Goal: Information Seeking & Learning: Learn about a topic

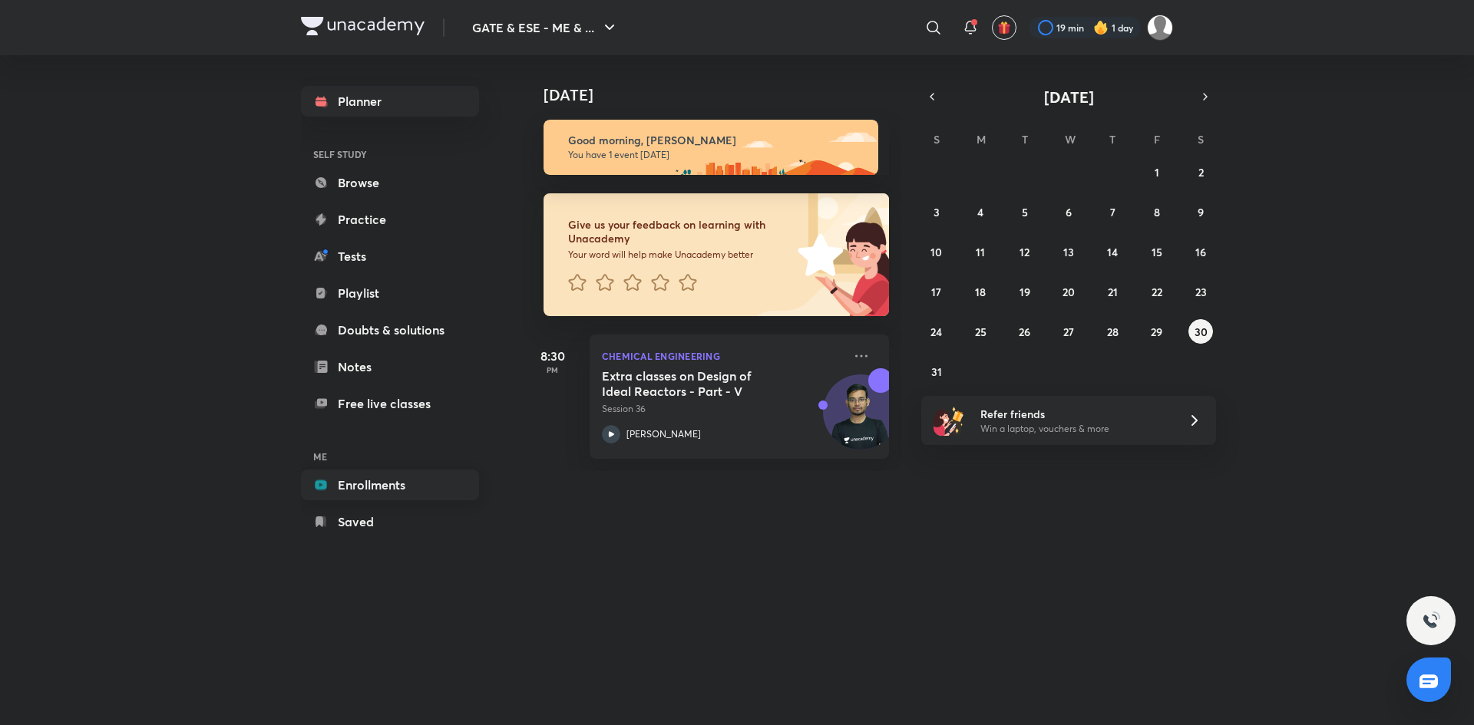
click at [387, 477] on link "Enrollments" at bounding box center [390, 485] width 178 height 31
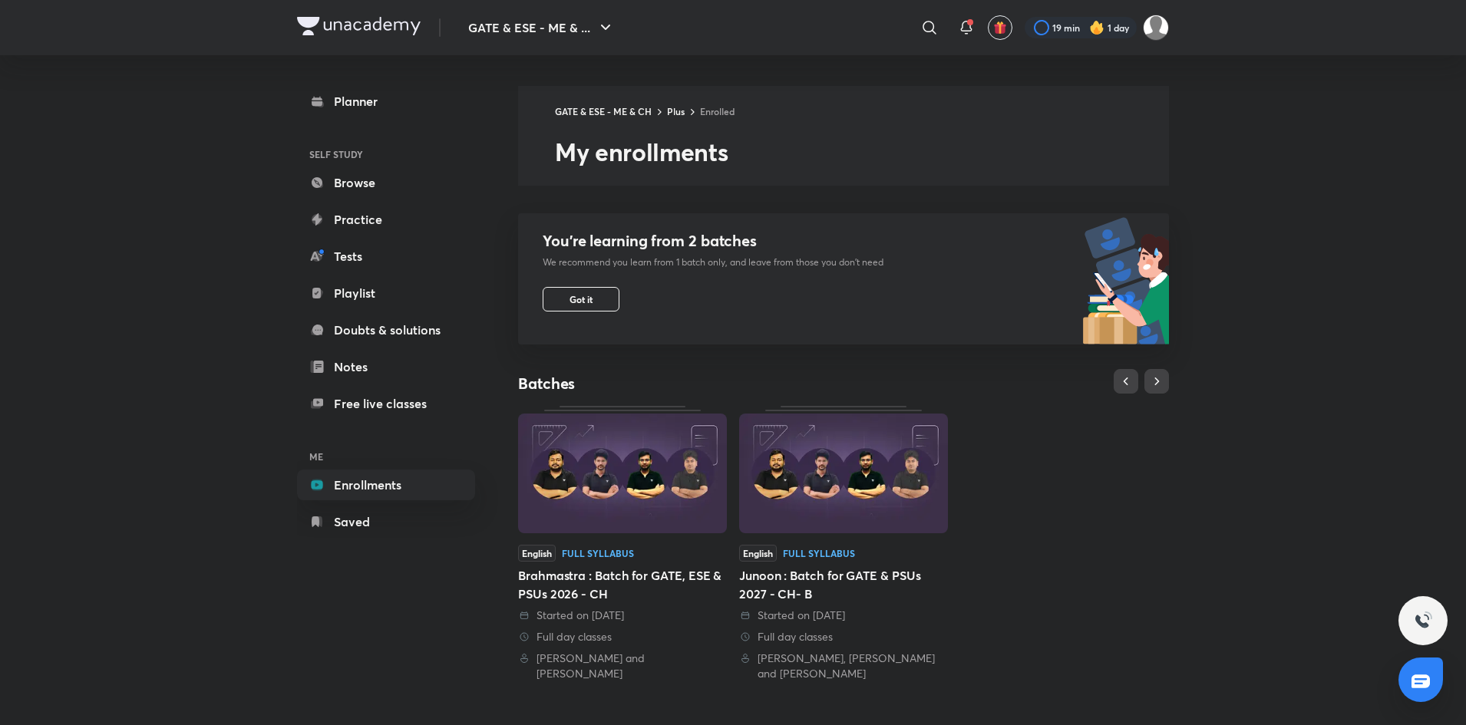
click at [633, 488] on img at bounding box center [622, 474] width 209 height 120
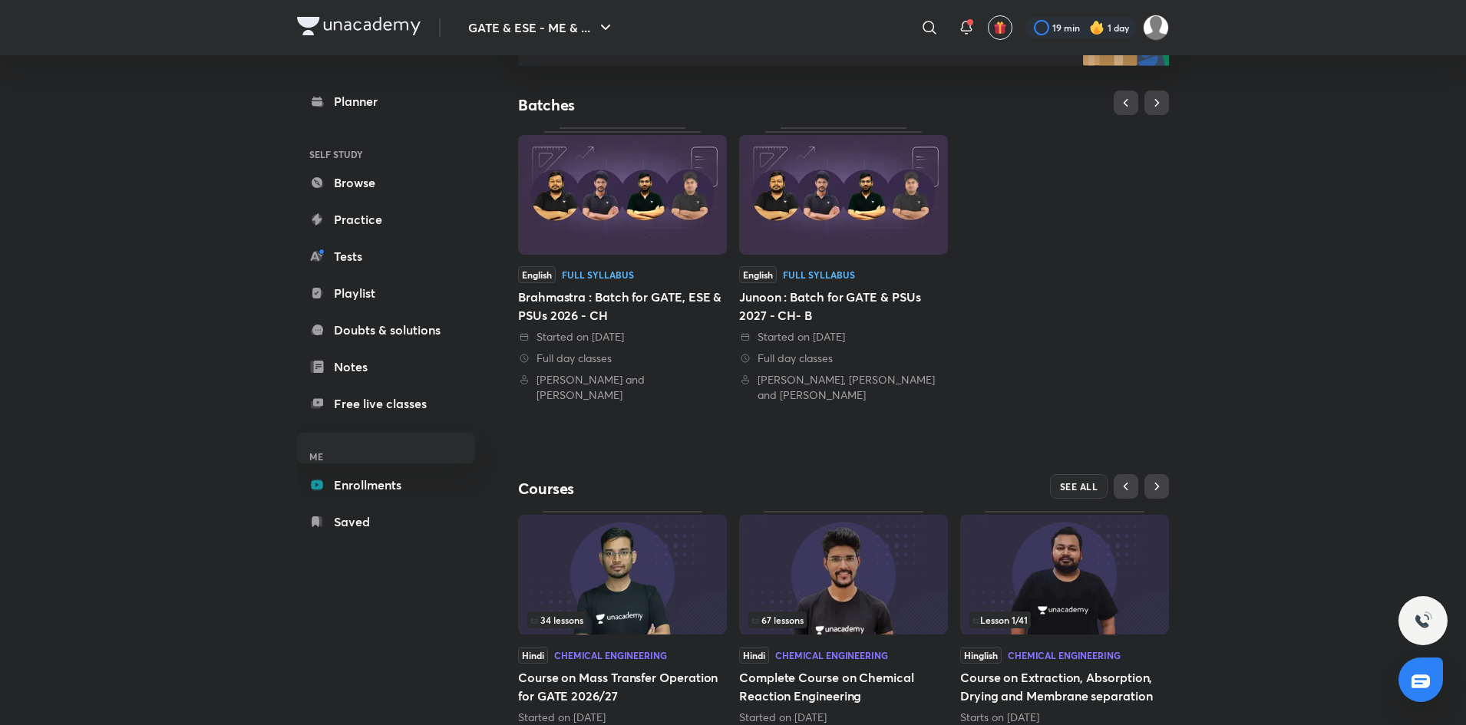
scroll to position [331, 0]
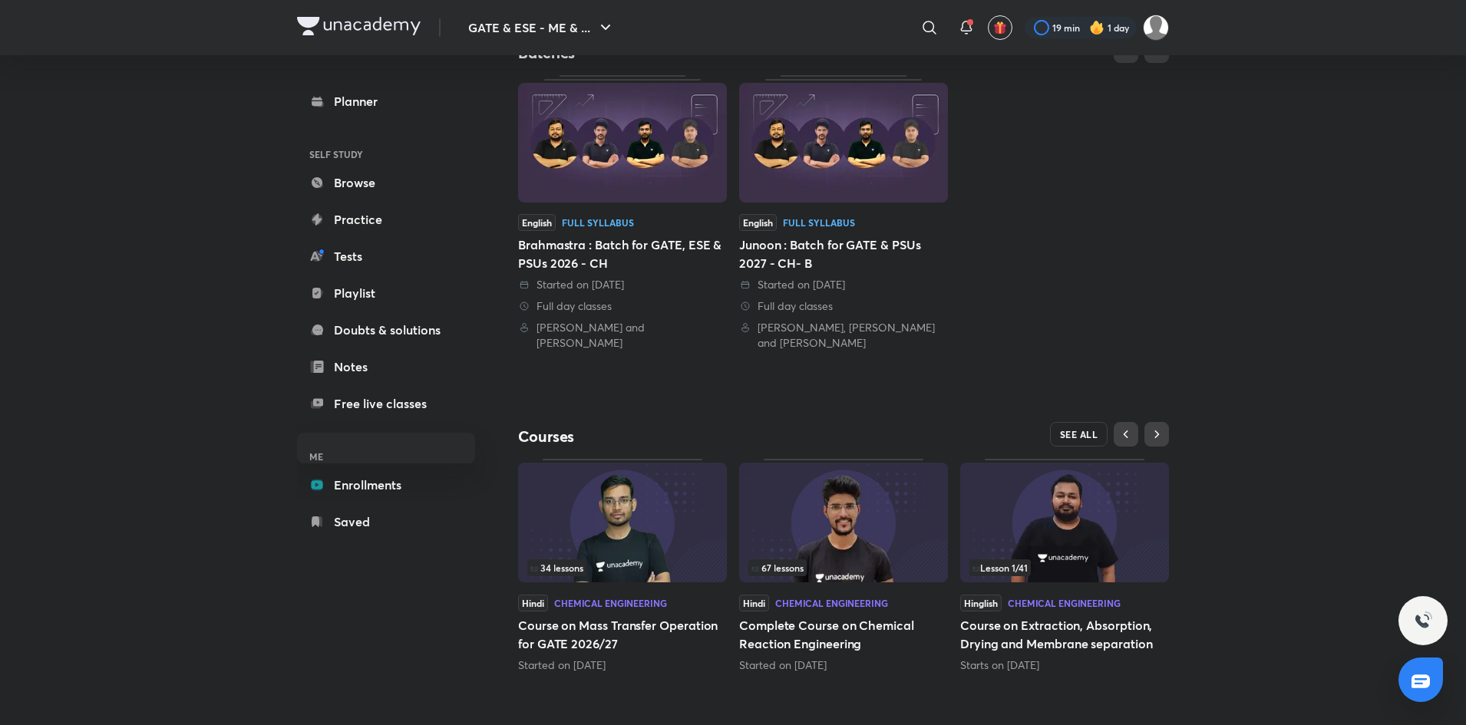
click at [1096, 437] on span "SEE ALL" at bounding box center [1079, 434] width 38 height 11
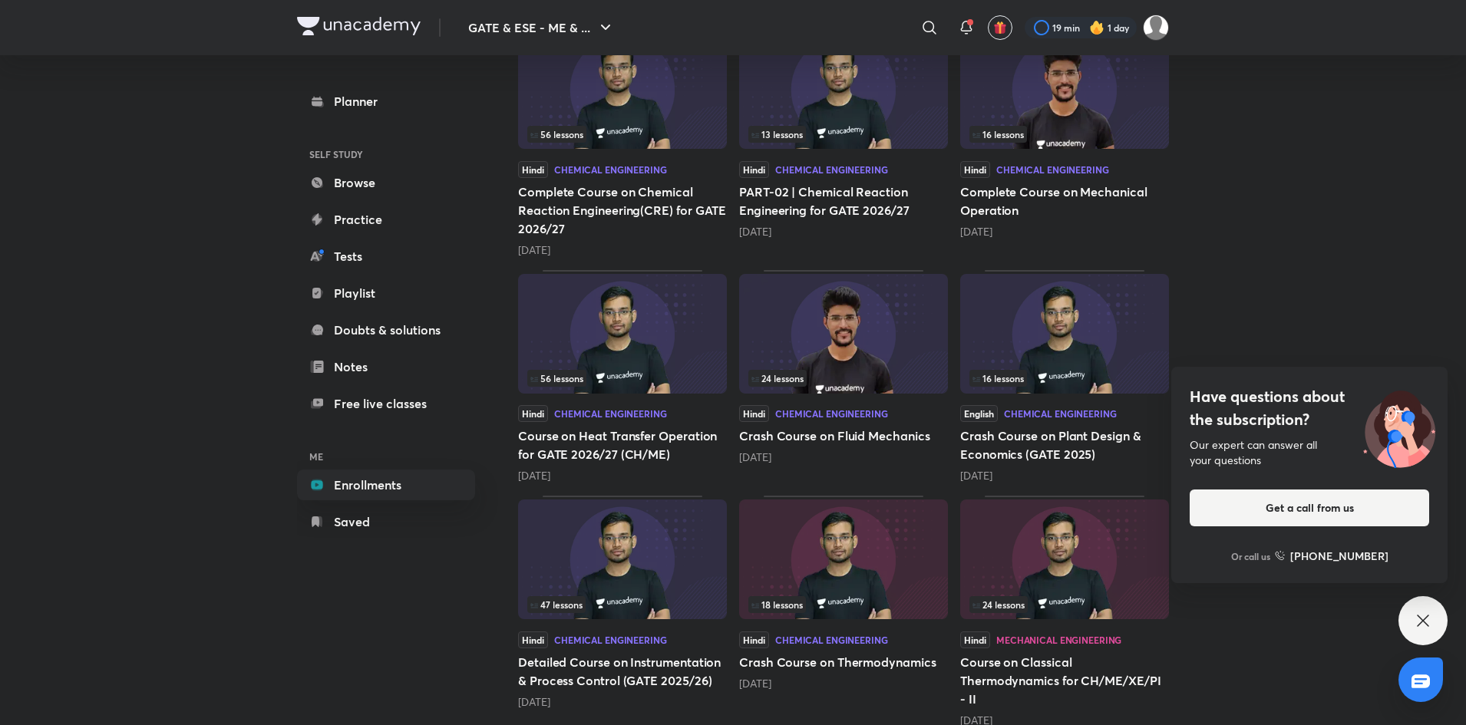
scroll to position [494, 0]
click at [636, 585] on img at bounding box center [622, 561] width 209 height 120
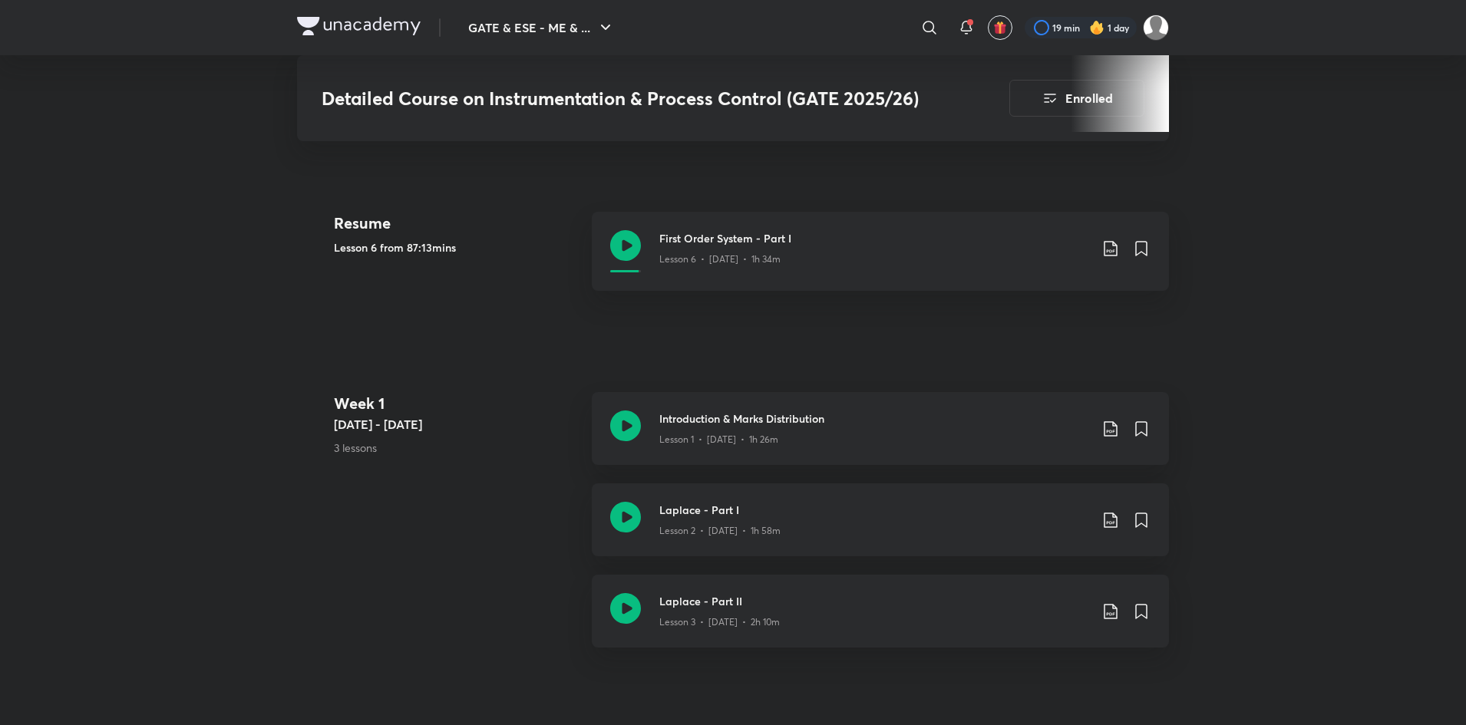
scroll to position [666, 0]
click at [949, 416] on h3 "Introduction & Marks Distribution" at bounding box center [874, 421] width 430 height 16
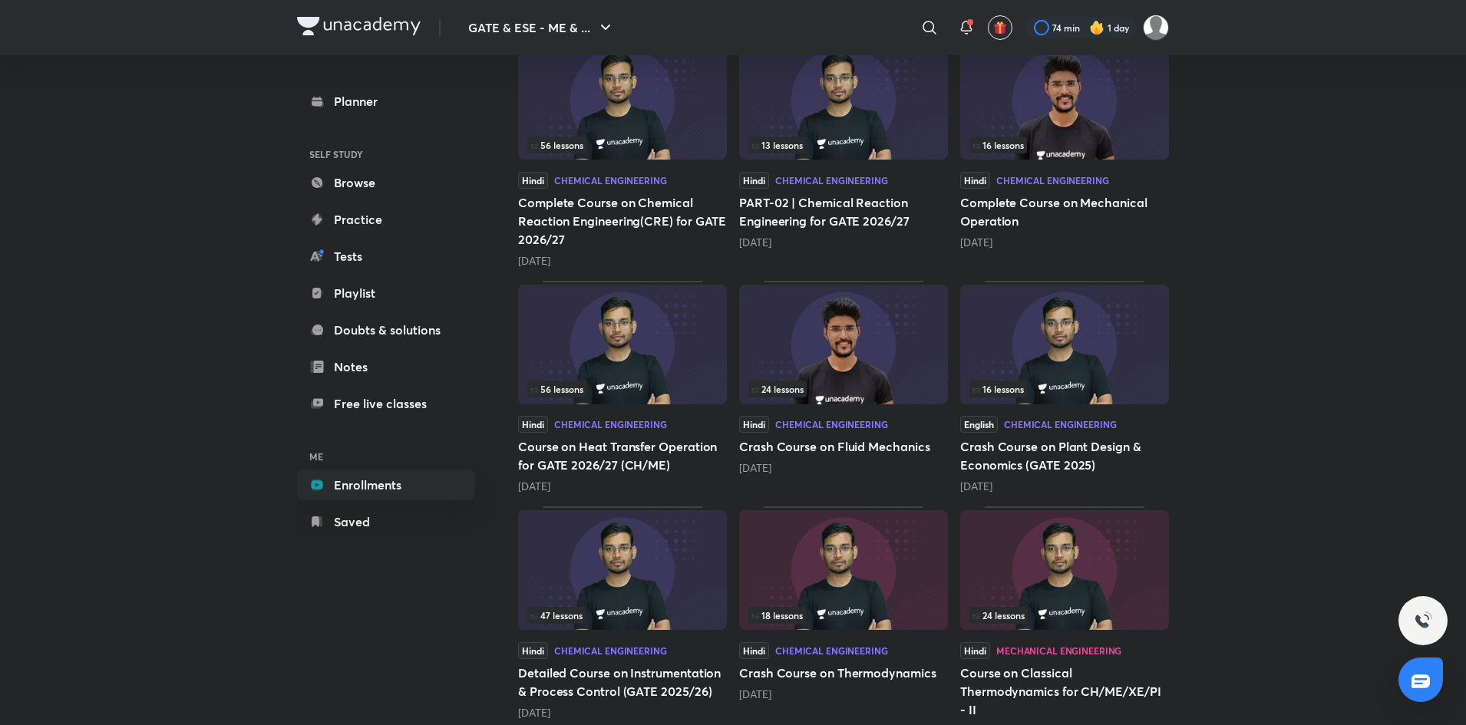
scroll to position [484, 0]
click at [657, 580] on img at bounding box center [622, 571] width 209 height 120
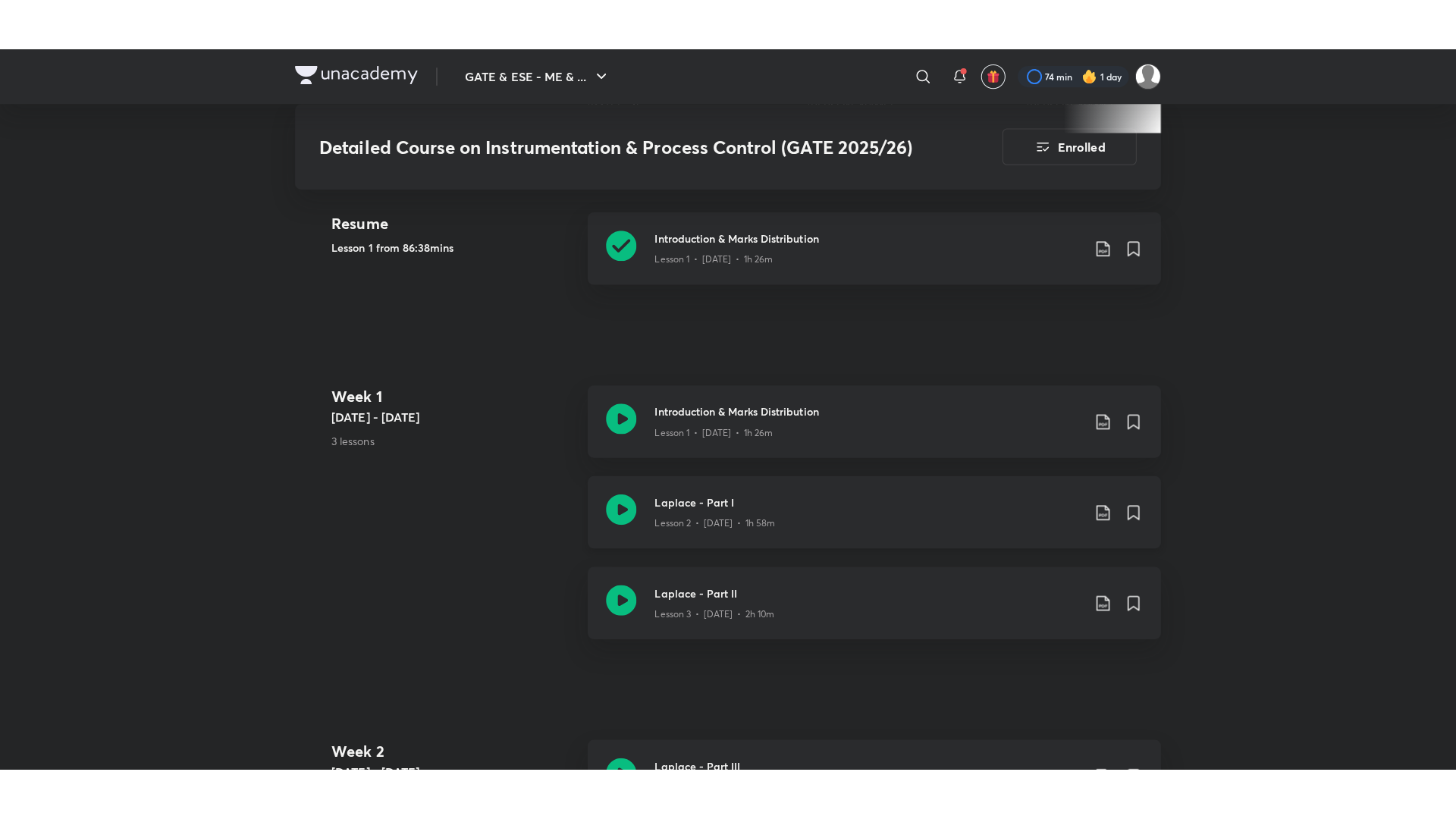
scroll to position [693, 0]
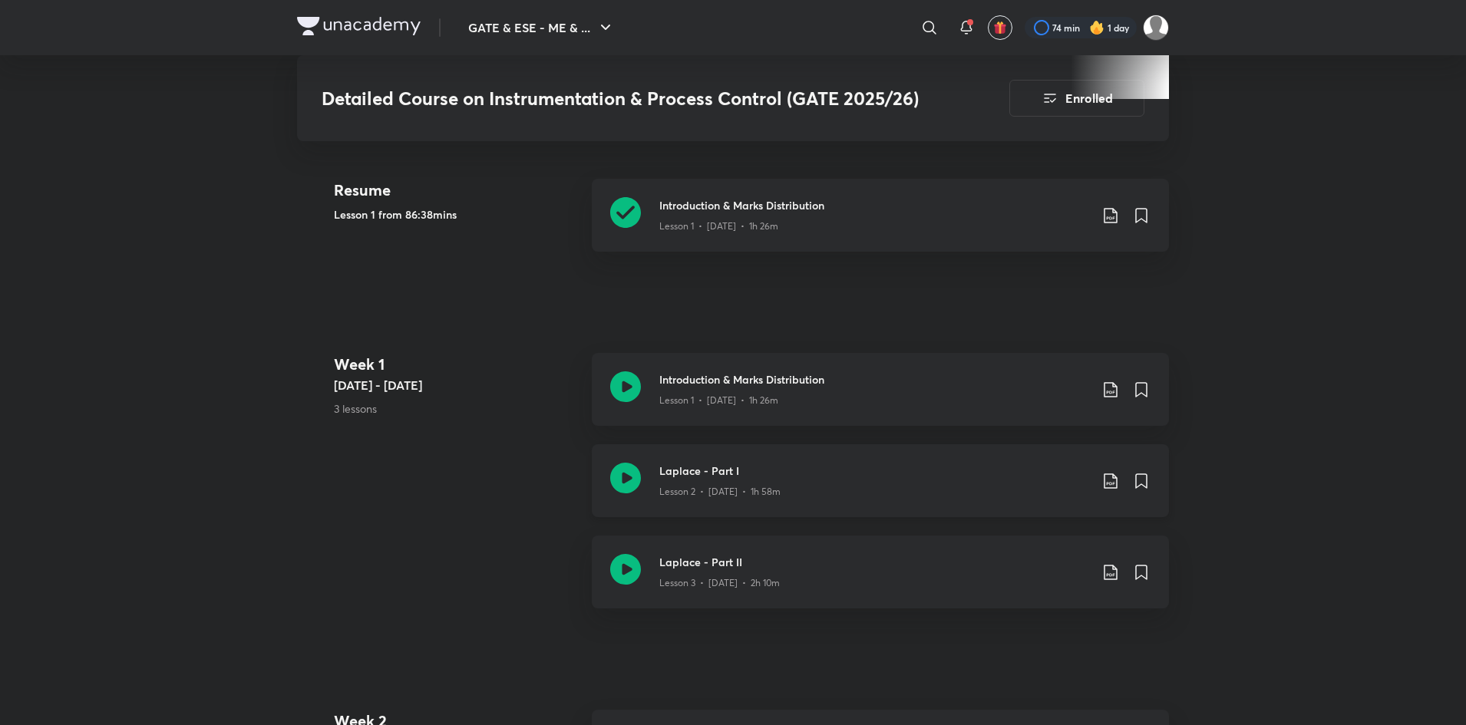
click at [1016, 468] on h3 "Laplace - Part I" at bounding box center [874, 471] width 430 height 16
